Goal: Obtain resource: Download file/media

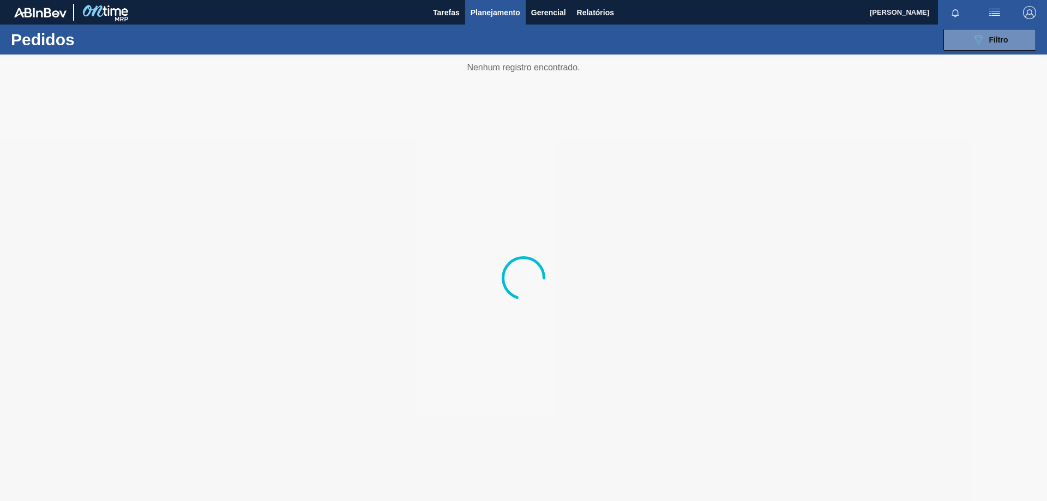
click at [596, 13] on span "Relatórios" at bounding box center [595, 12] width 37 height 13
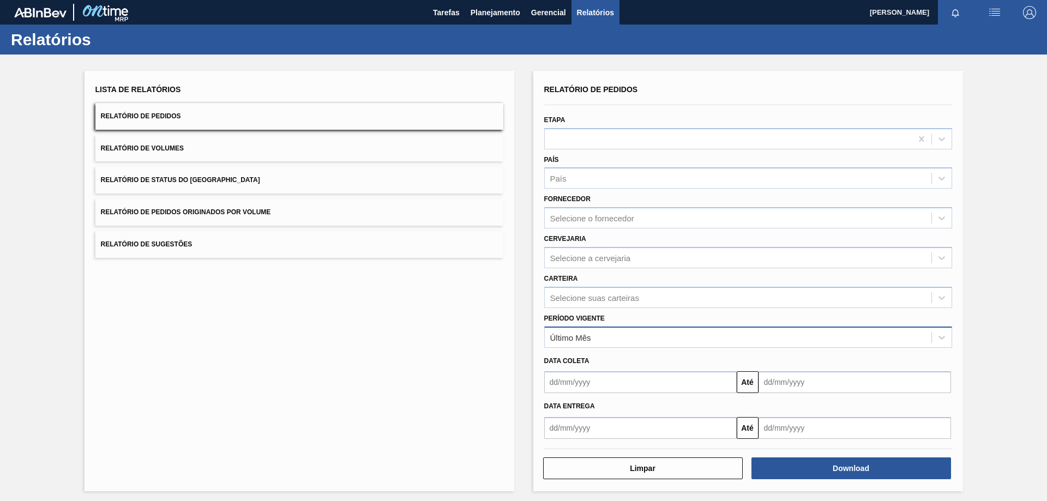
click at [590, 337] on div "Último Mês" at bounding box center [570, 337] width 41 height 9
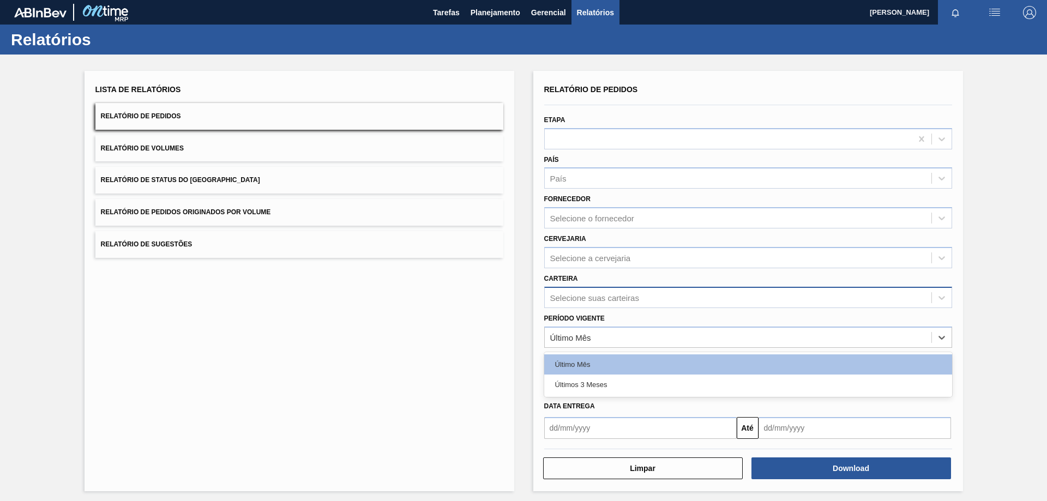
click at [597, 296] on div "Selecione suas carteiras" at bounding box center [594, 297] width 89 height 9
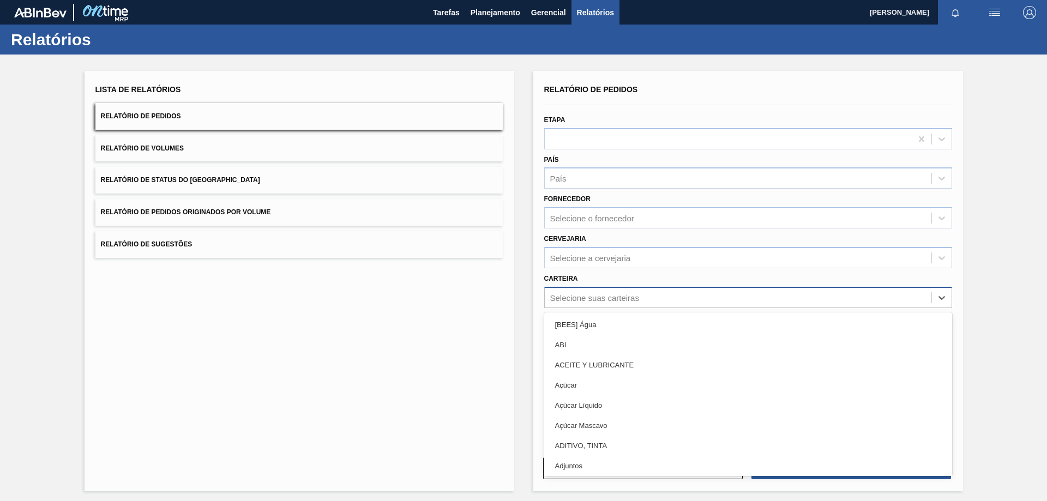
click at [597, 299] on div "Selecione suas carteiras" at bounding box center [594, 297] width 89 height 9
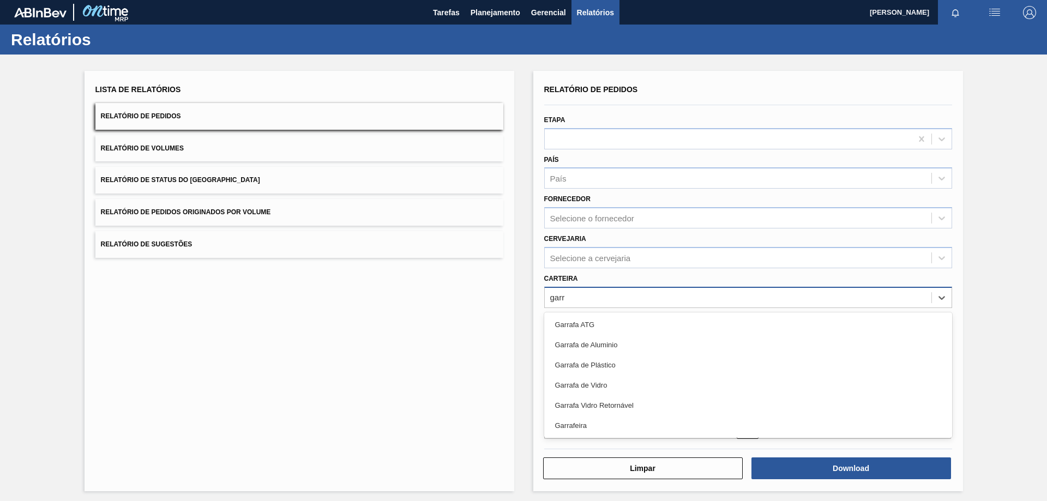
type input "garra"
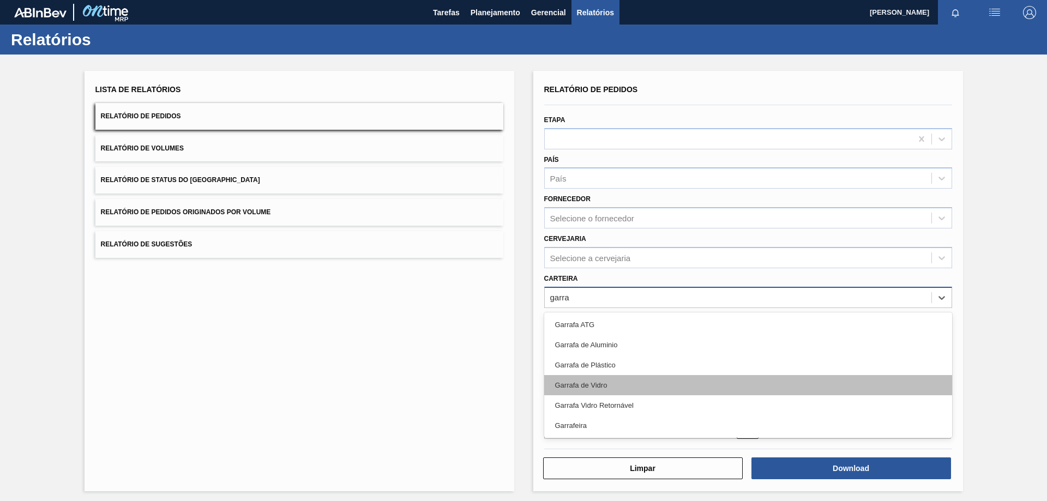
click at [594, 383] on div "Garrafa de Vidro" at bounding box center [748, 385] width 408 height 20
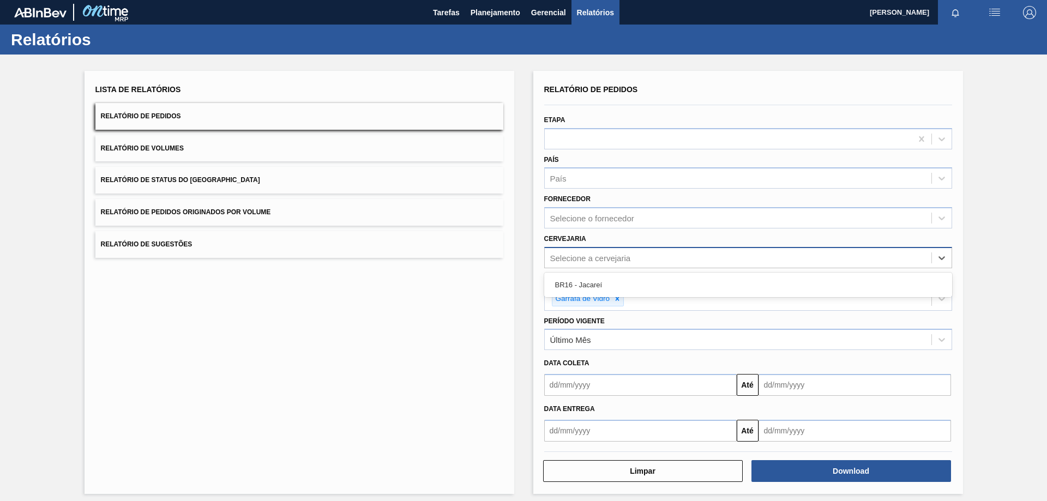
click at [593, 256] on div "Selecione a cervejaria" at bounding box center [590, 257] width 81 height 9
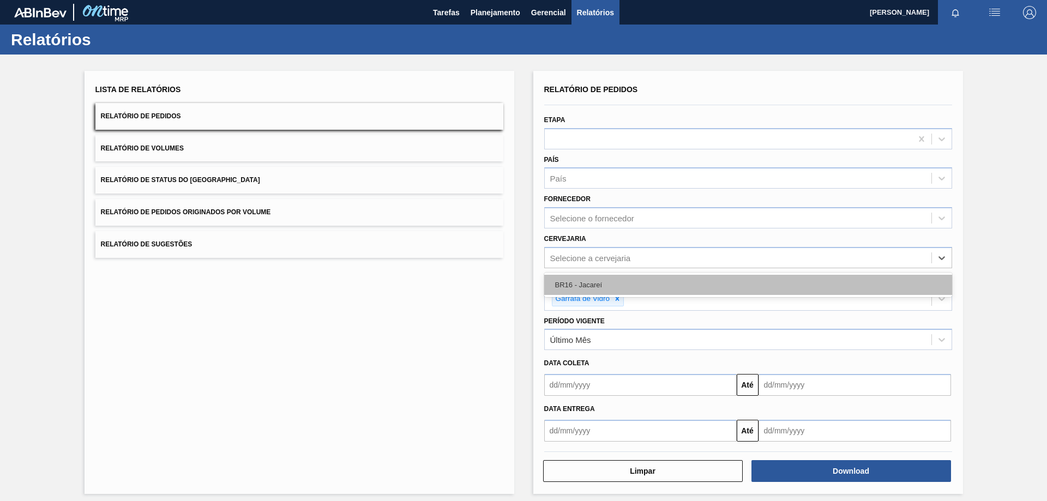
click at [577, 280] on div "BR16 - Jacareí" at bounding box center [748, 285] width 408 height 20
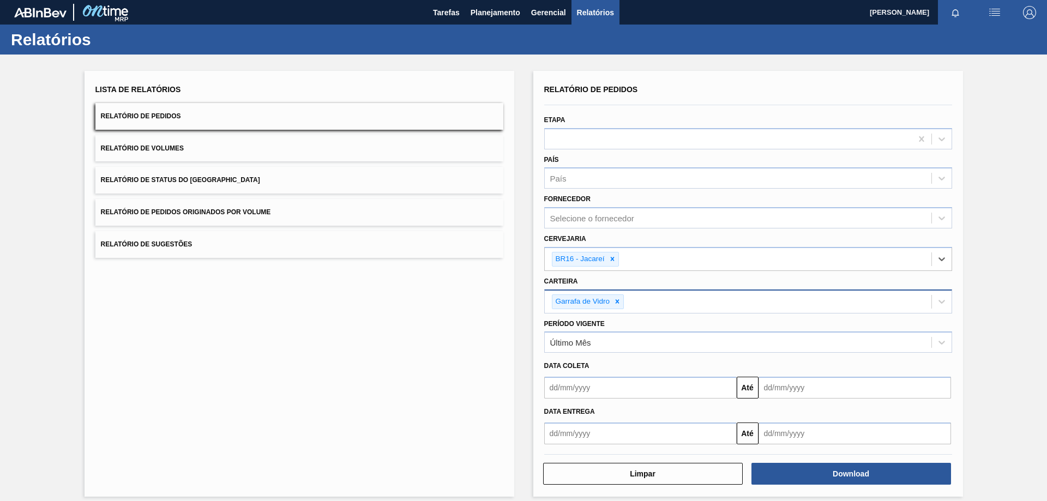
click at [569, 388] on input "text" at bounding box center [640, 388] width 193 height 22
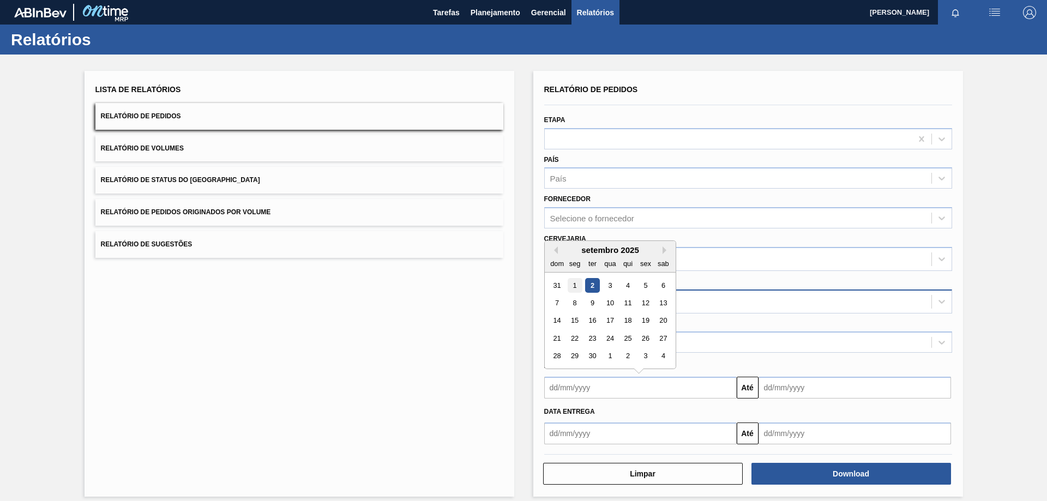
click at [569, 282] on div "1" at bounding box center [574, 285] width 15 height 15
type input "[DATE]"
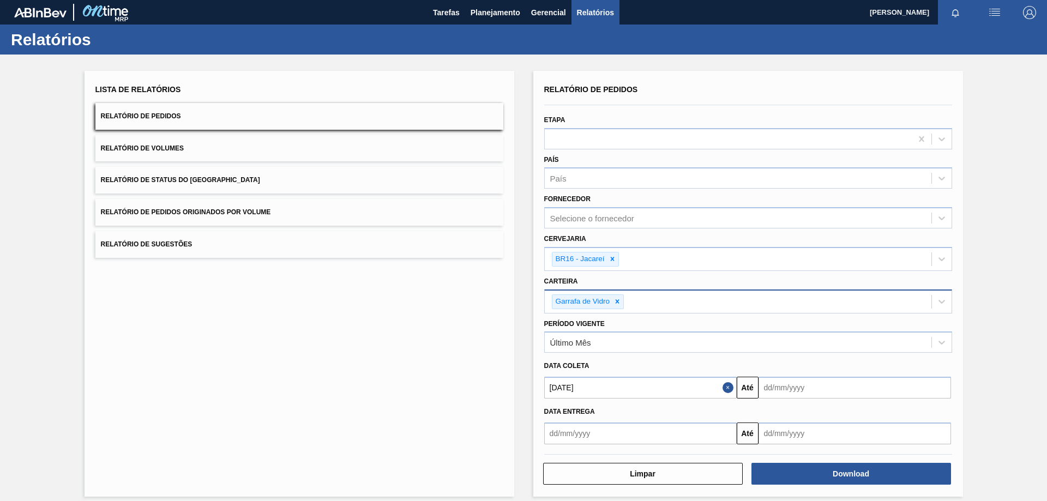
click at [794, 400] on div "Data entrega Até" at bounding box center [748, 422] width 417 height 46
click at [786, 381] on input "text" at bounding box center [855, 388] width 193 height 22
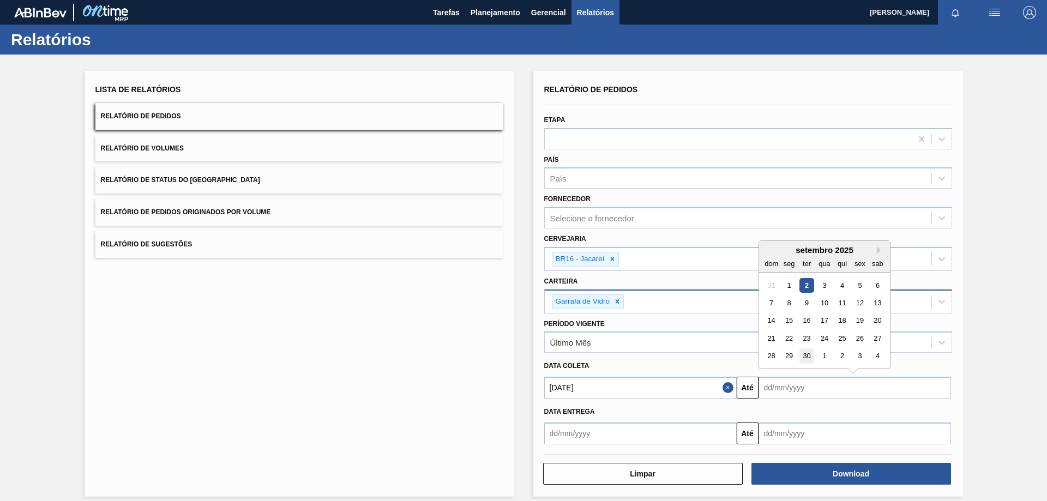
click at [805, 354] on div "30" at bounding box center [806, 356] width 15 height 15
type input "[DATE]"
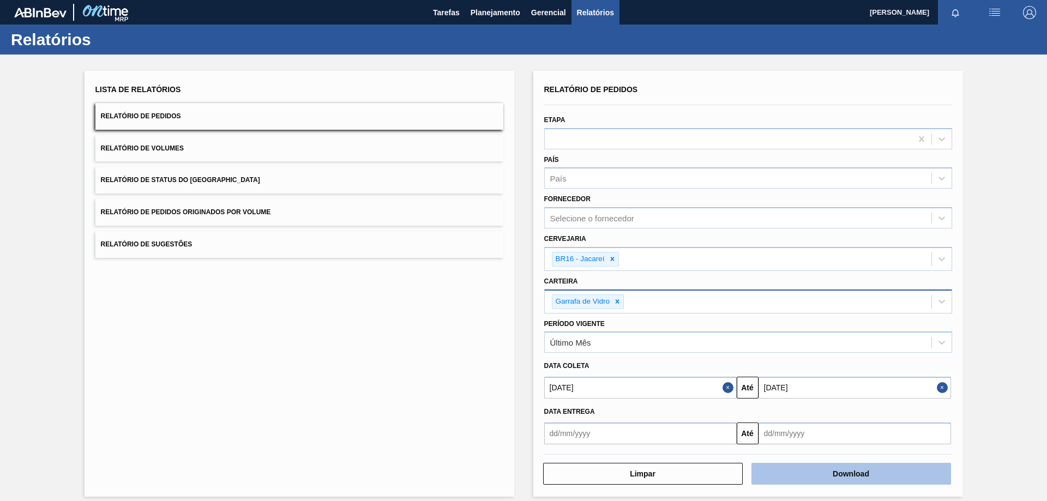
click at [807, 472] on button "Download" at bounding box center [851, 474] width 200 height 22
